Goal: Navigation & Orientation: Find specific page/section

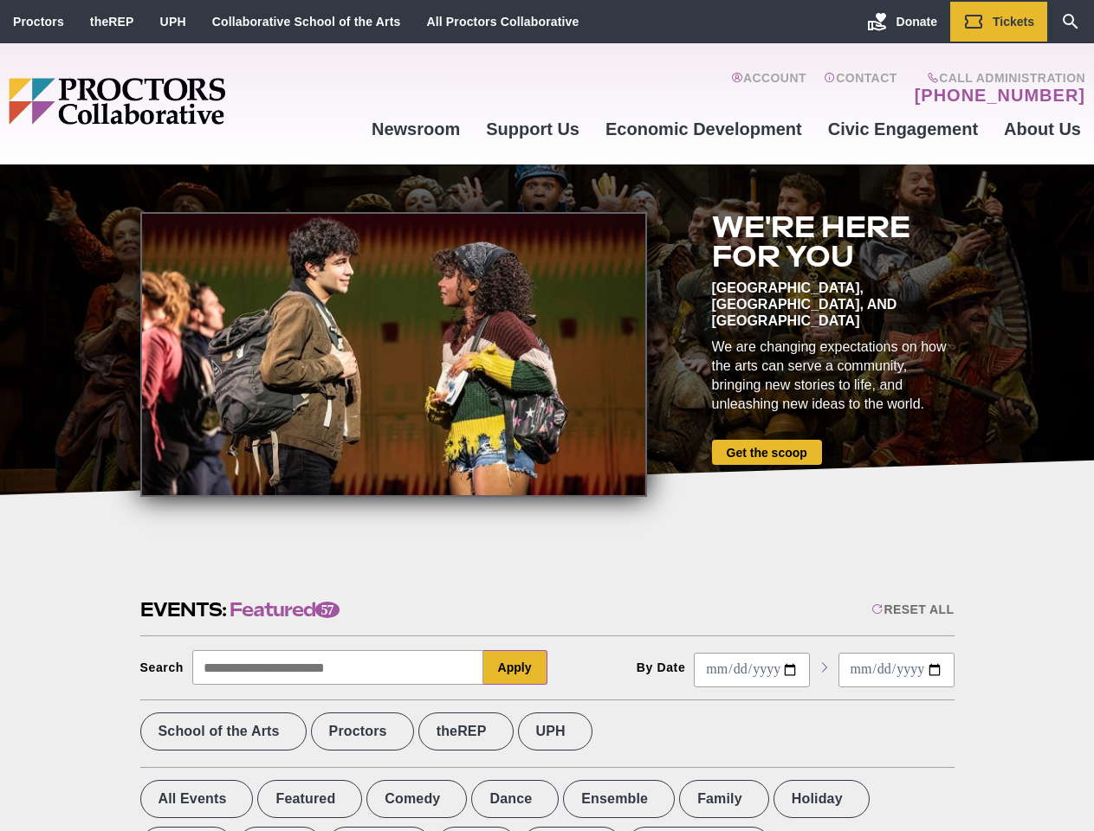
click at [546, 416] on div at bounding box center [393, 354] width 507 height 285
click at [911, 610] on div "Reset All" at bounding box center [912, 610] width 82 height 14
click at [515, 668] on button "Apply" at bounding box center [515, 667] width 64 height 35
